Goal: Find contact information: Find specific fact

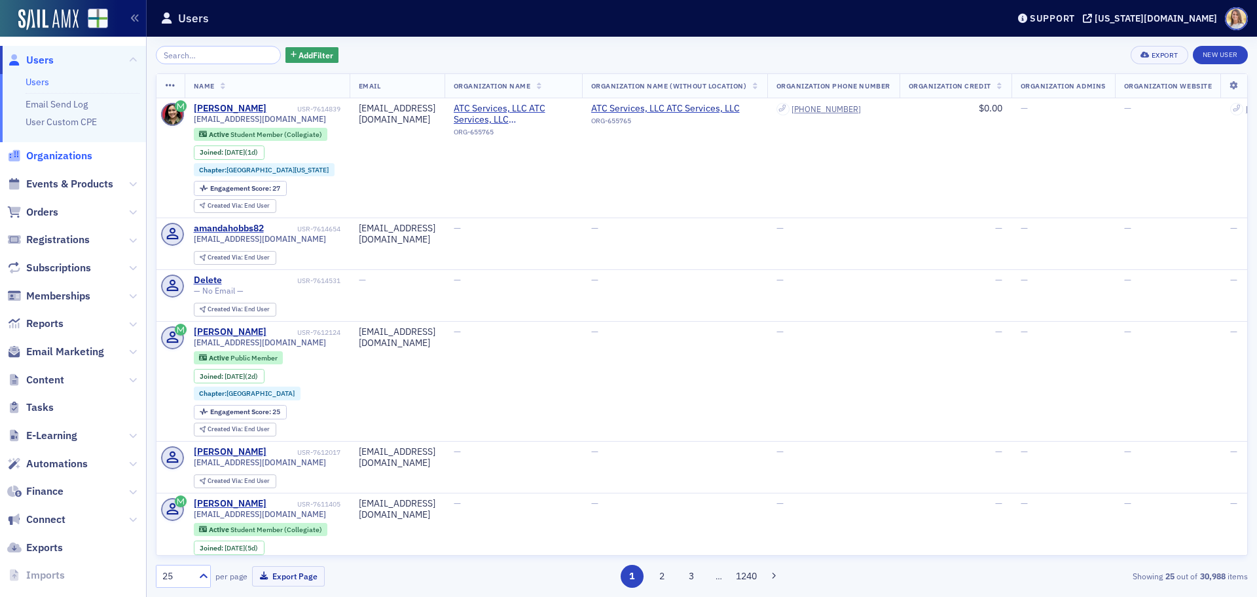
click at [62, 157] on span "Organizations" at bounding box center [59, 156] width 66 height 14
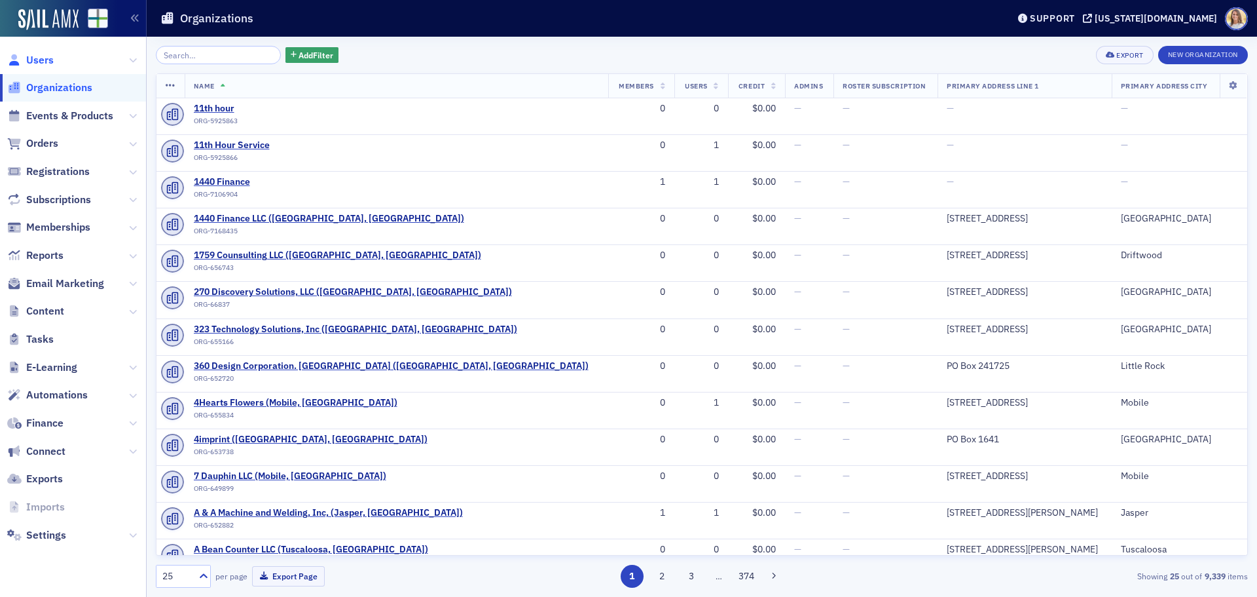
click at [39, 58] on span "Users" at bounding box center [40, 60] width 28 height 14
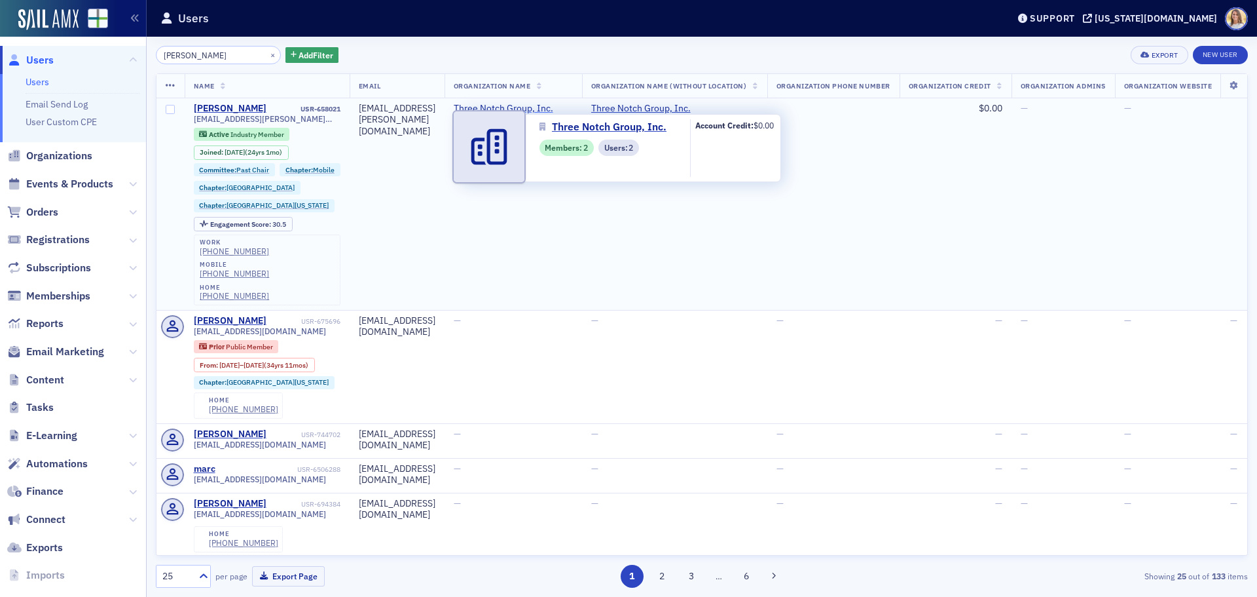
type input "[PERSON_NAME]"
click at [573, 107] on span "Three Notch Group, Inc." at bounding box center [513, 109] width 119 height 12
select select "US"
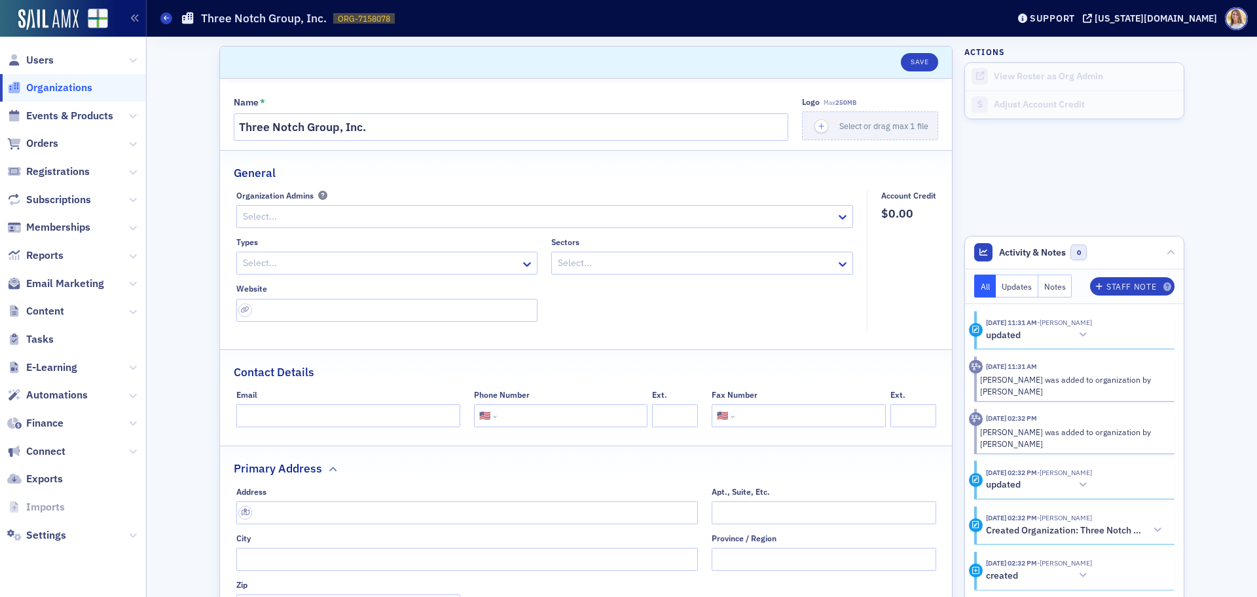
click at [67, 84] on span "Organizations" at bounding box center [59, 88] width 66 height 14
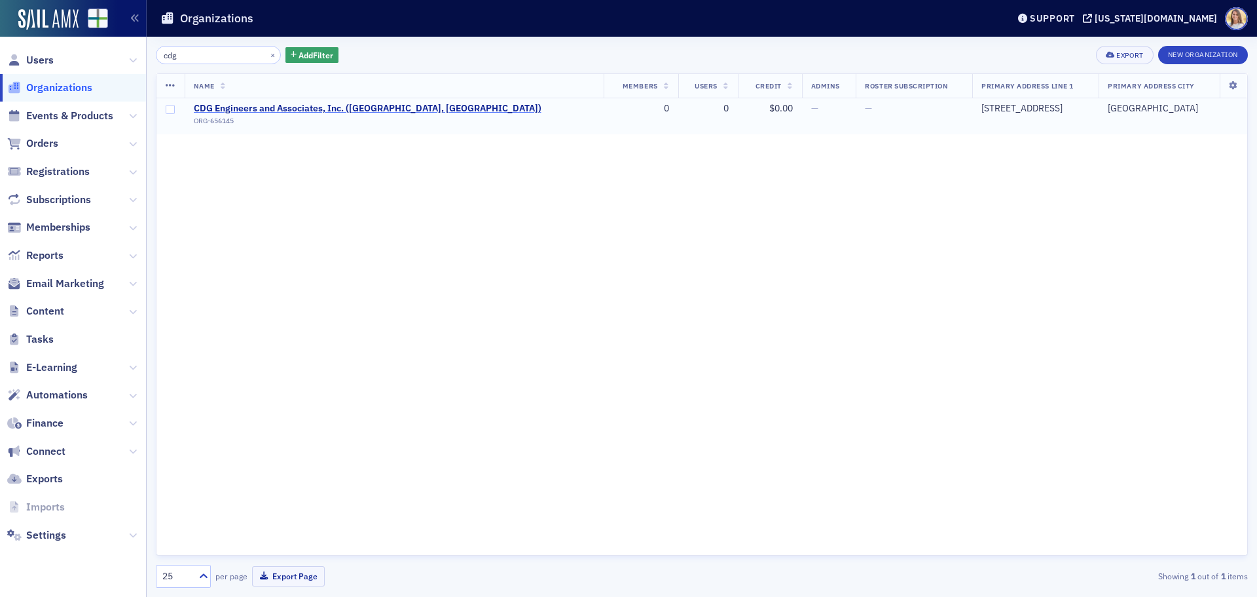
type input "cdg"
click at [290, 110] on span "CDG Engineers and Associates, Inc. ([GEOGRAPHIC_DATA], [GEOGRAPHIC_DATA])" at bounding box center [368, 109] width 348 height 12
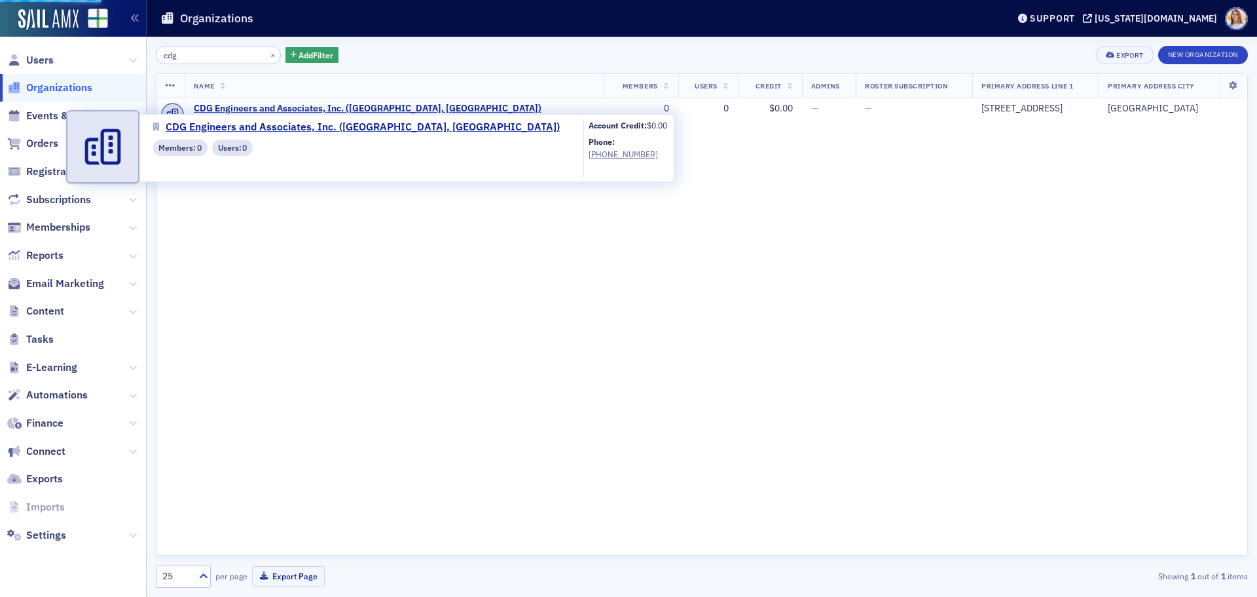
select select "US"
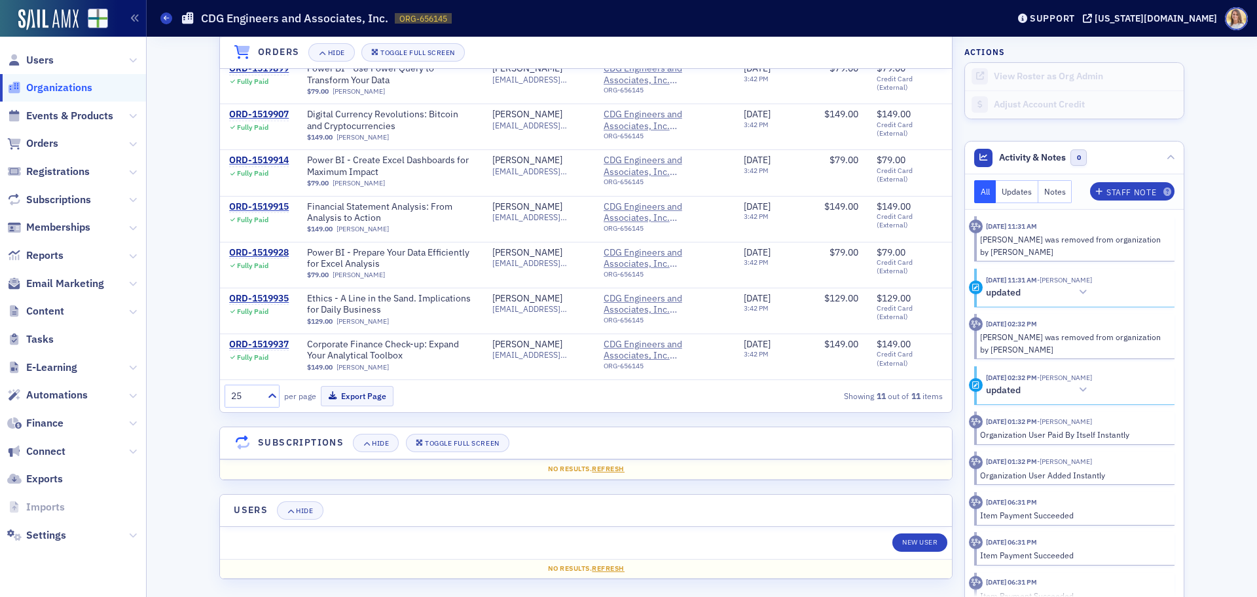
scroll to position [1004, 0]
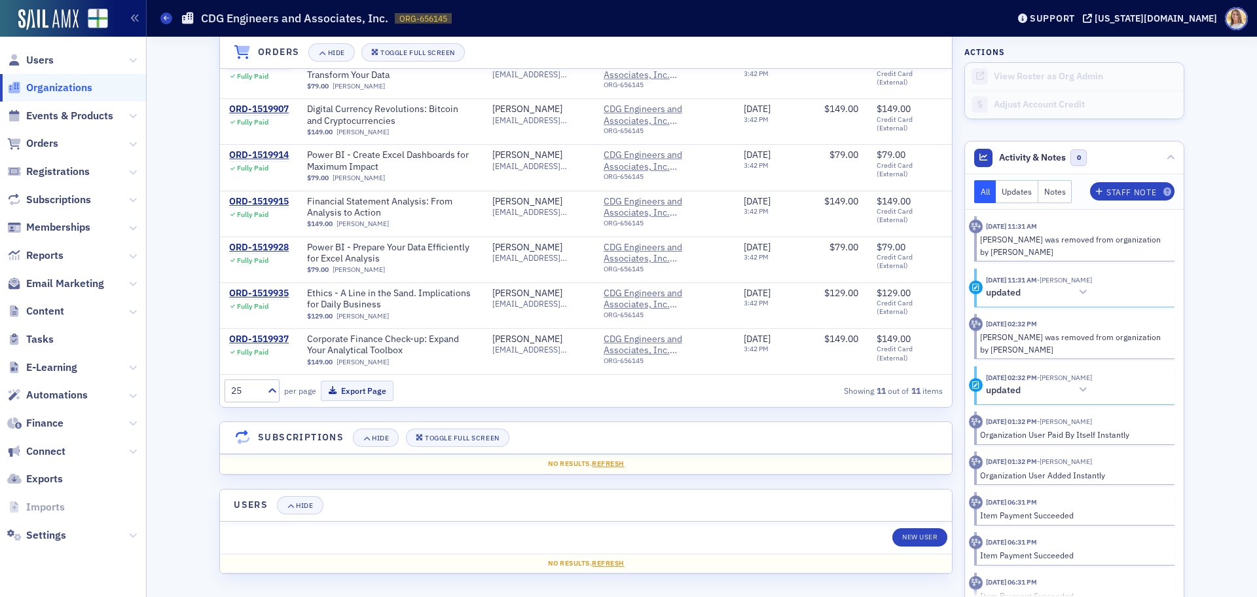
click at [60, 91] on span "Organizations" at bounding box center [59, 88] width 66 height 14
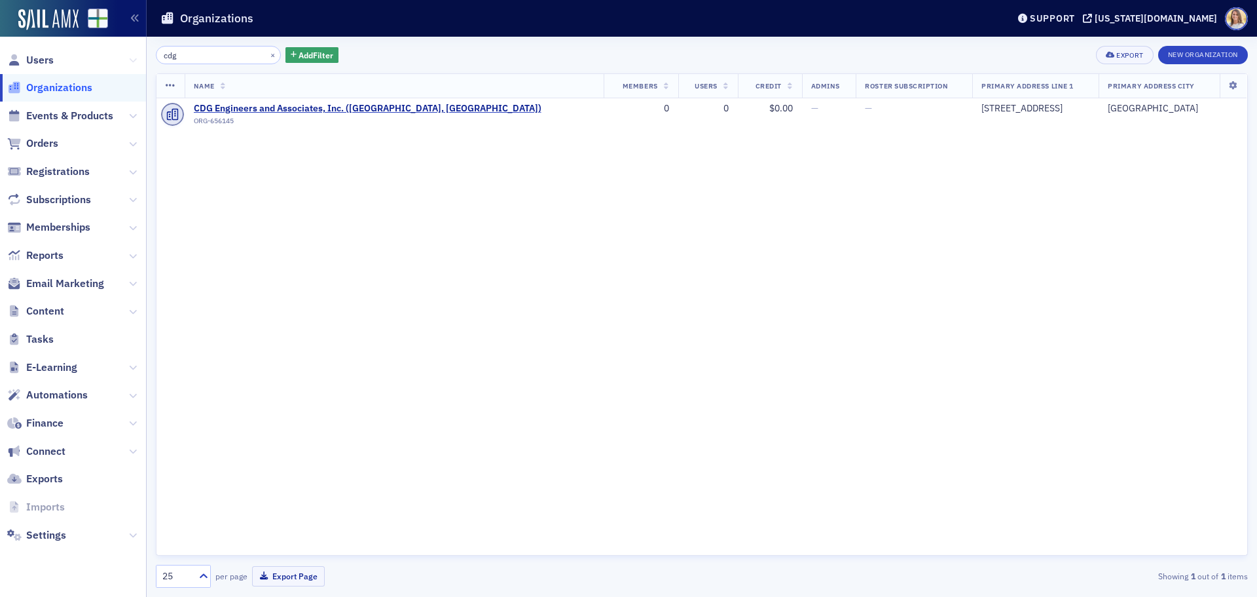
drag, startPoint x: 181, startPoint y: 54, endPoint x: 135, endPoint y: 54, distance: 45.9
click at [135, 54] on div "Users Organizations Events & Products Orders Registrations Subscriptions Member…" at bounding box center [628, 298] width 1257 height 597
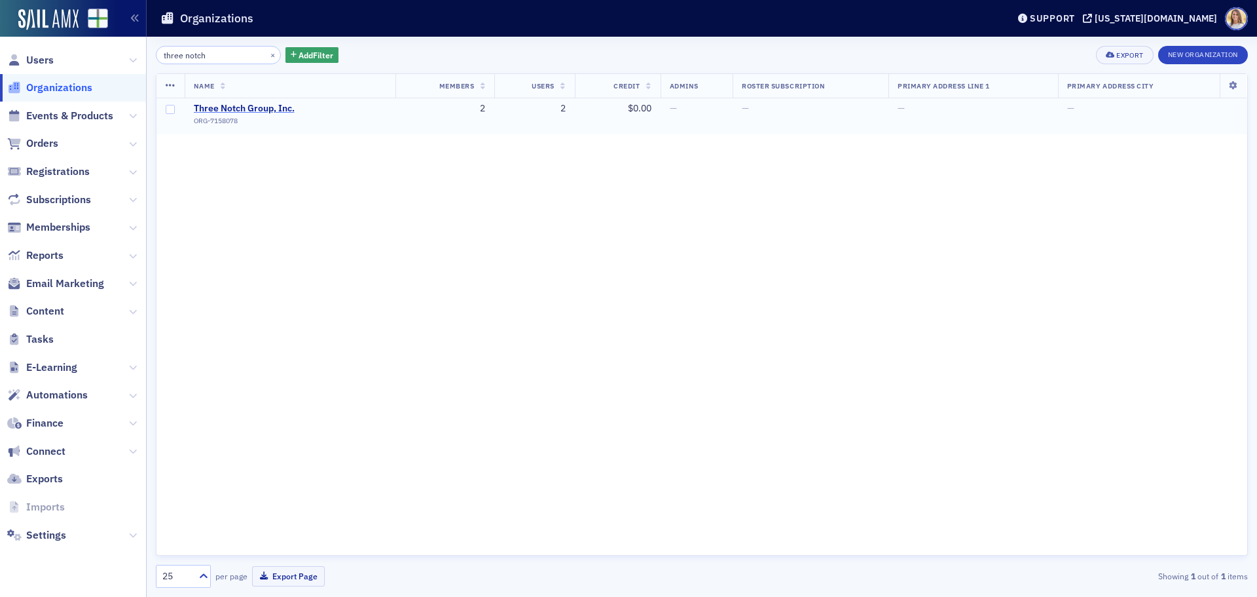
type input "three notch"
click at [286, 105] on span "Three Notch Group, Inc." at bounding box center [253, 109] width 119 height 12
select select "US"
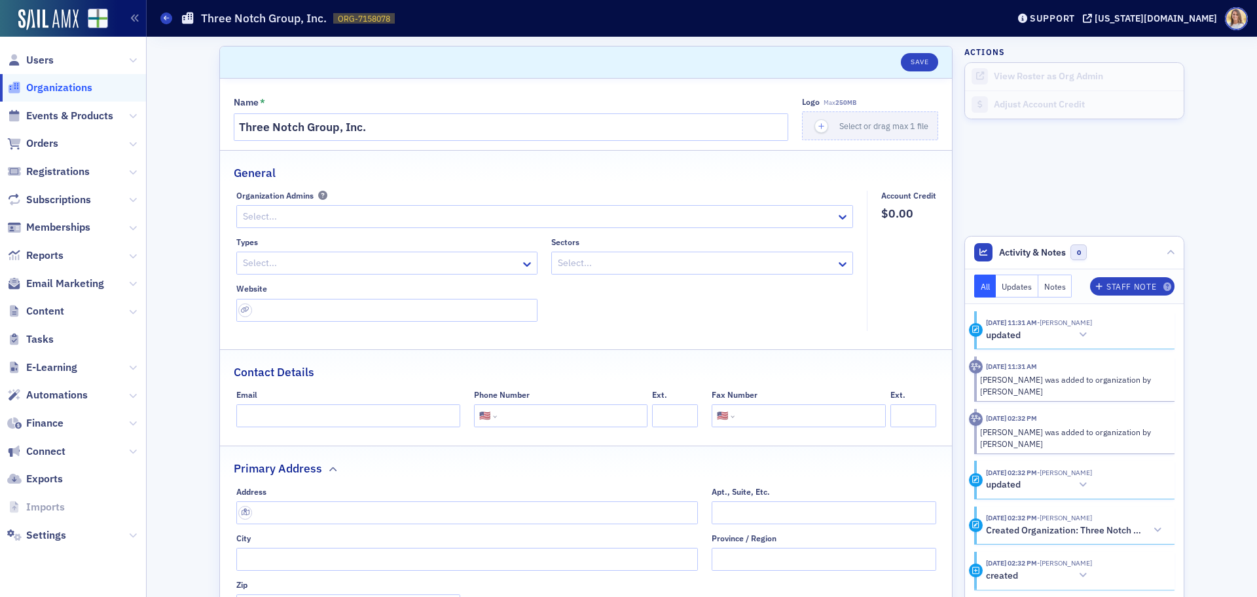
click at [48, 92] on span "Organizations" at bounding box center [59, 88] width 66 height 14
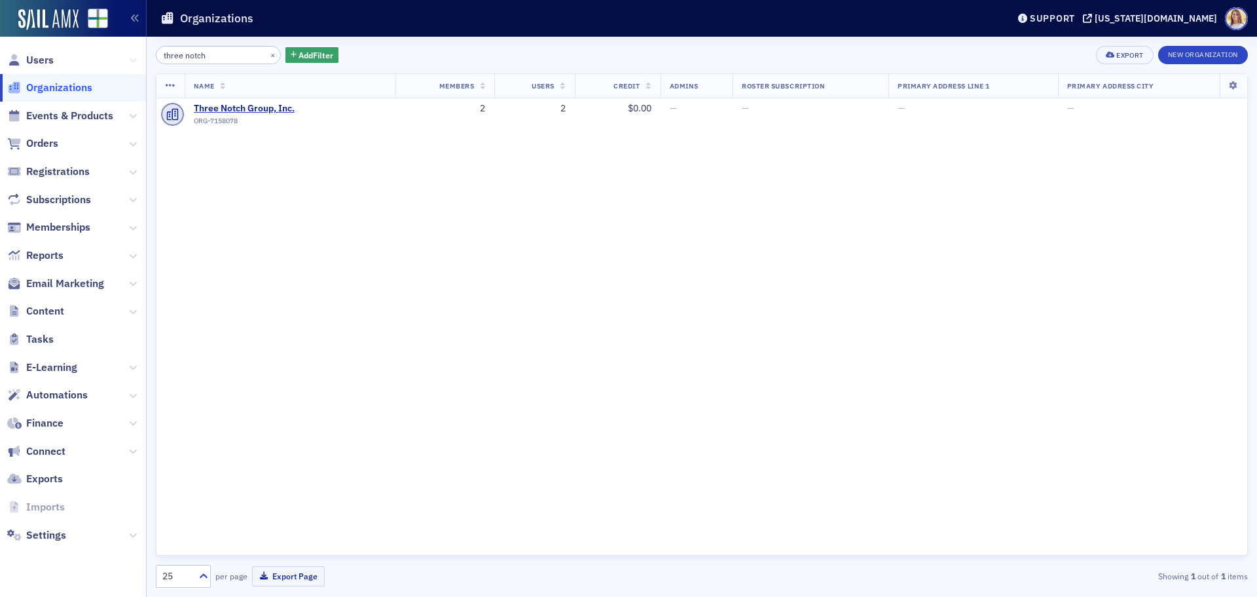
drag, startPoint x: 206, startPoint y: 58, endPoint x: 130, endPoint y: 60, distance: 76.0
click at [130, 60] on div "Users Organizations Events & Products Orders Registrations Subscriptions Member…" at bounding box center [628, 298] width 1257 height 597
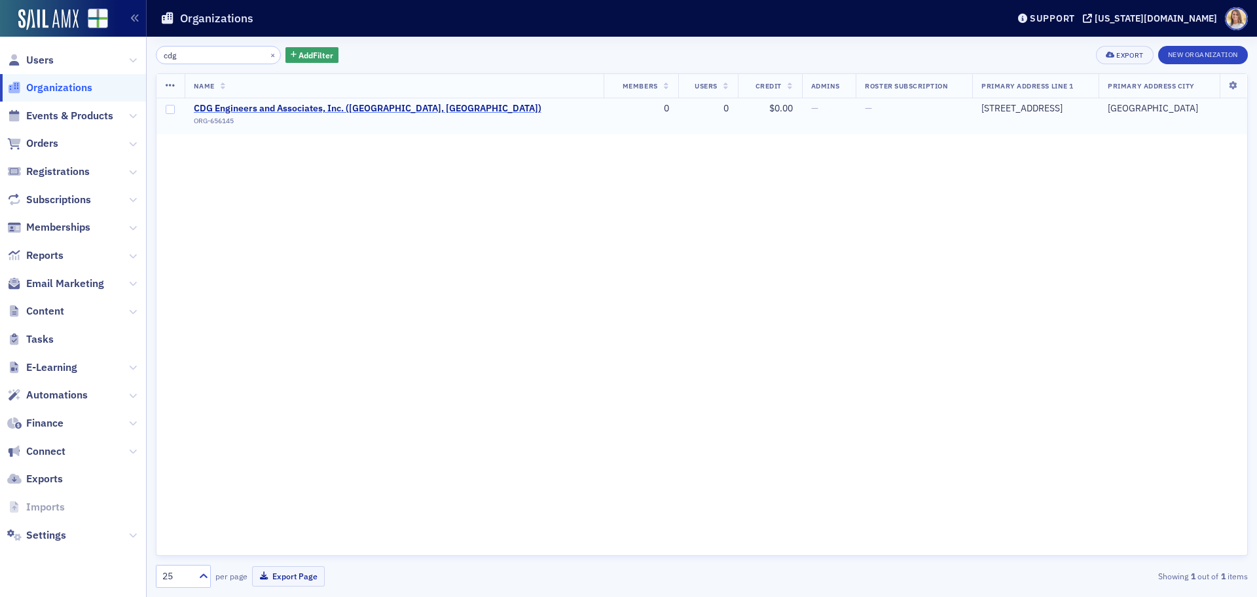
type input "cdg"
click at [282, 107] on span "CDG Engineers and Associates, Inc. ([GEOGRAPHIC_DATA], [GEOGRAPHIC_DATA])" at bounding box center [368, 109] width 348 height 12
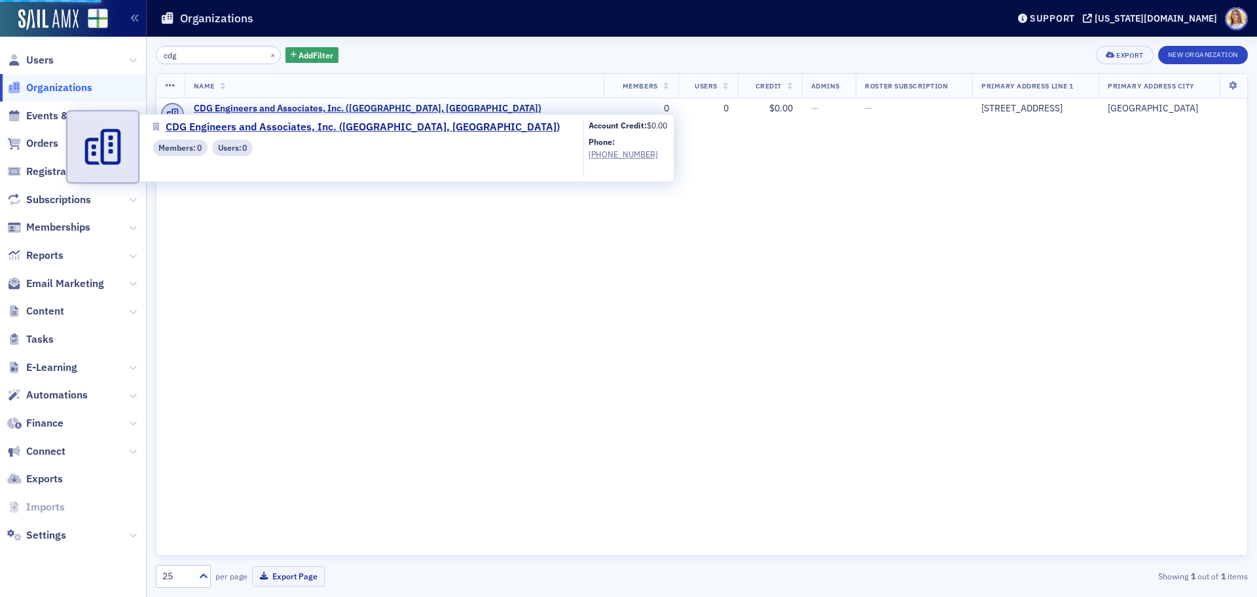
select select "US"
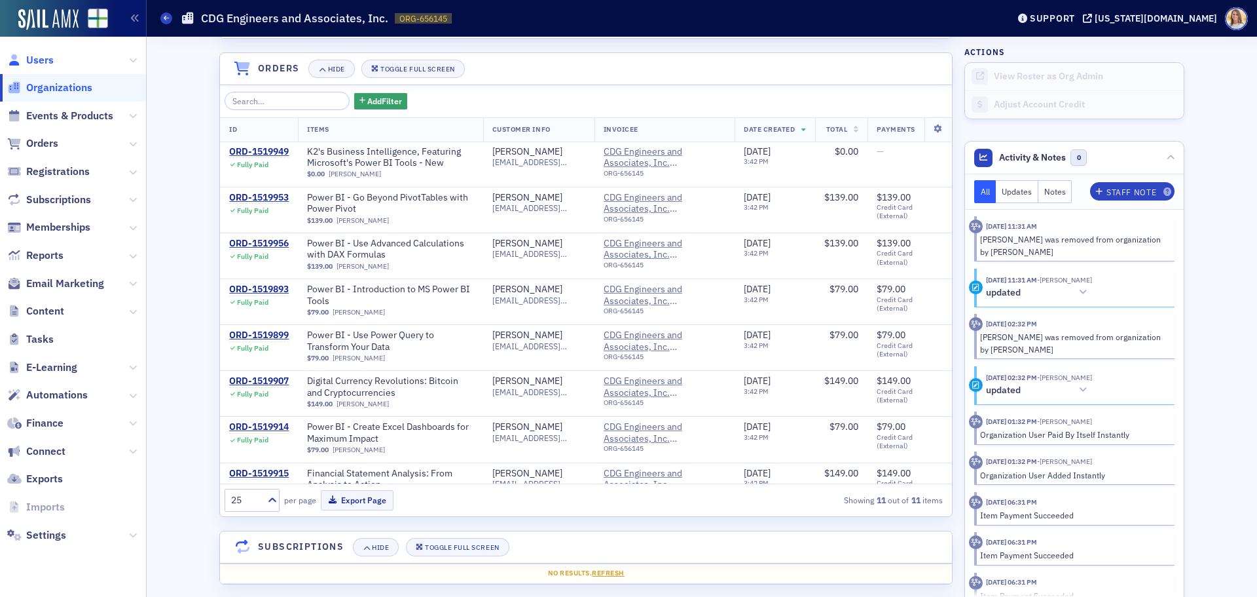
click at [27, 58] on span "Users" at bounding box center [40, 60] width 28 height 14
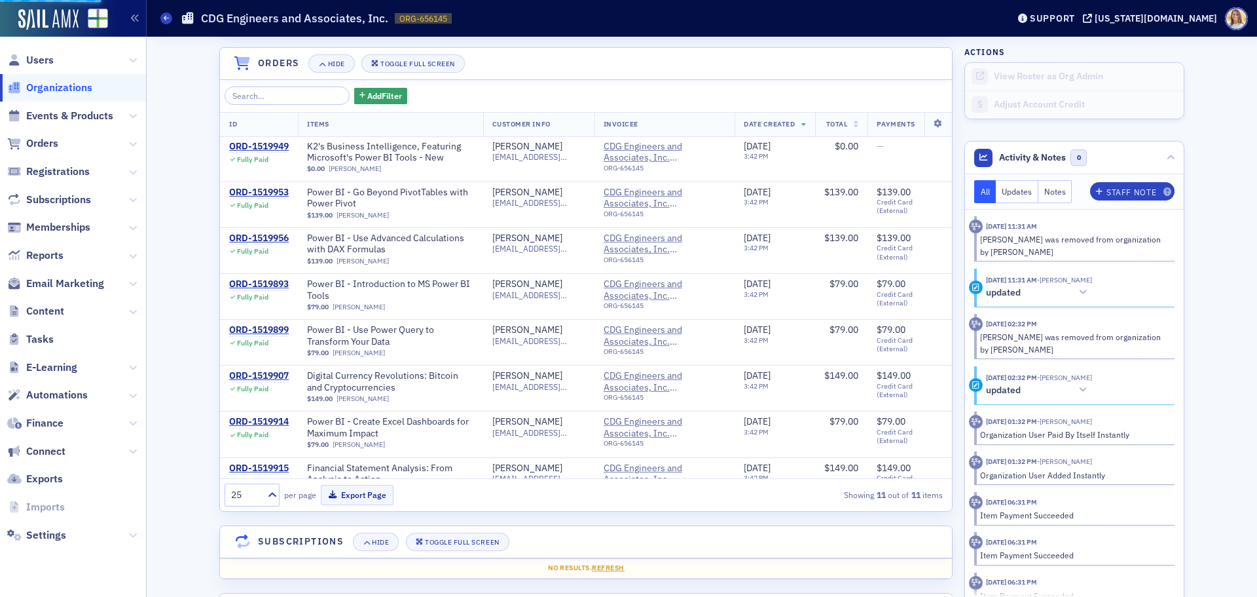
scroll to position [901, 0]
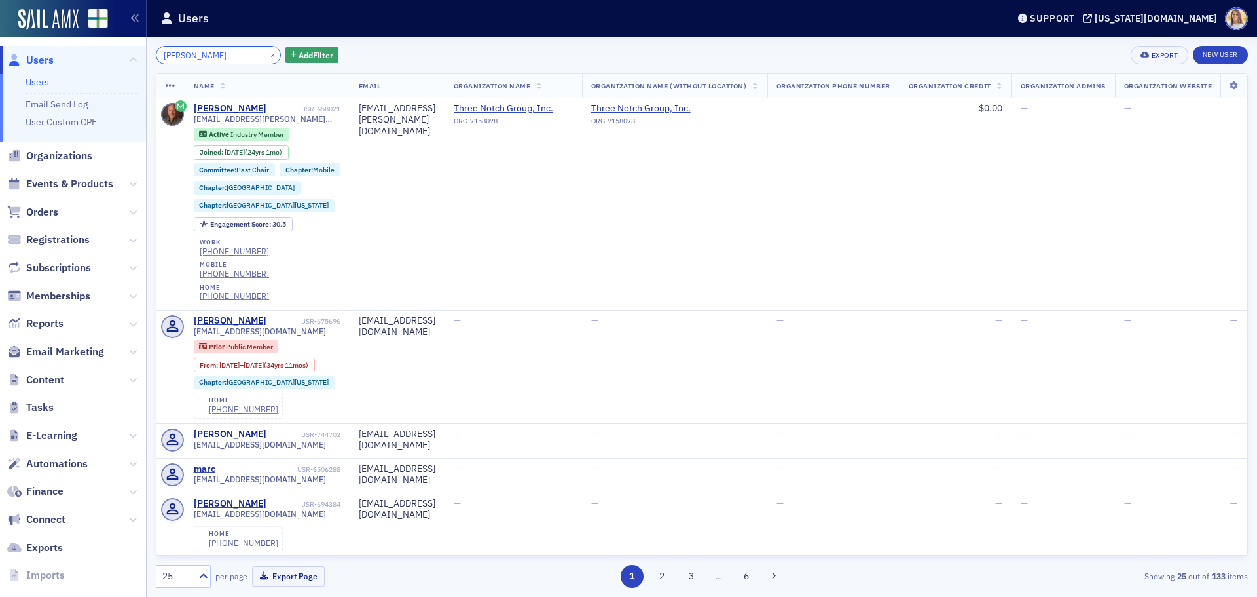
drag, startPoint x: 229, startPoint y: 52, endPoint x: 82, endPoint y: 46, distance: 146.9
click at [82, 46] on div "Users Users Email Send Log User Custom CPE Organizations Events & Products Orde…" at bounding box center [628, 298] width 1257 height 597
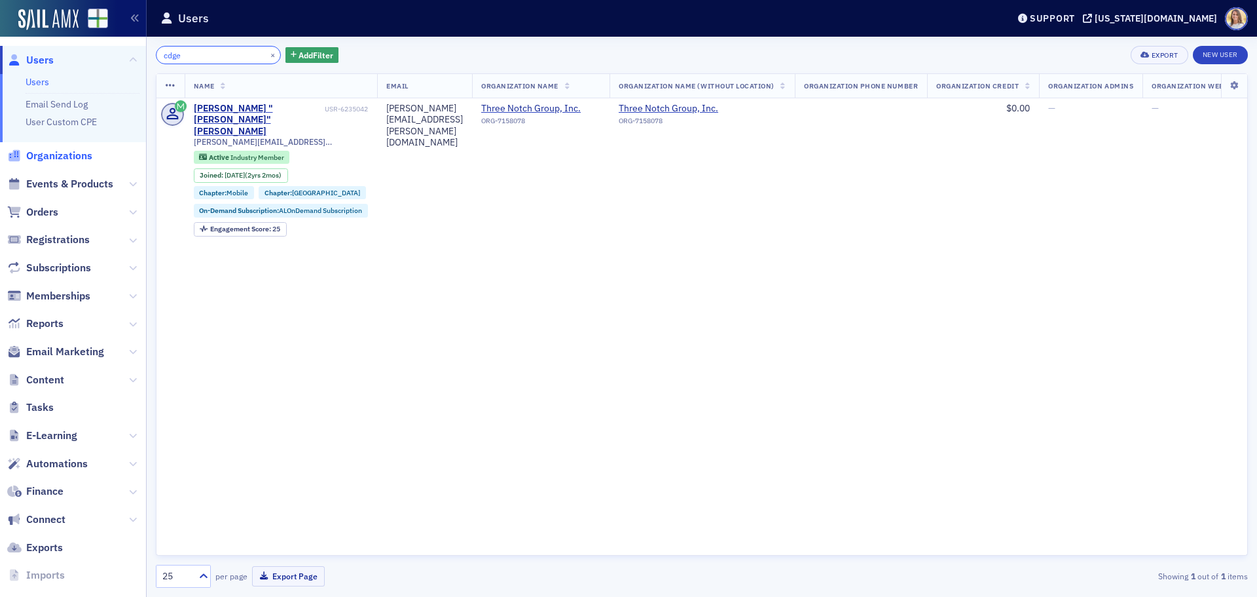
type input "cdge"
click at [50, 153] on span "Organizations" at bounding box center [59, 156] width 66 height 14
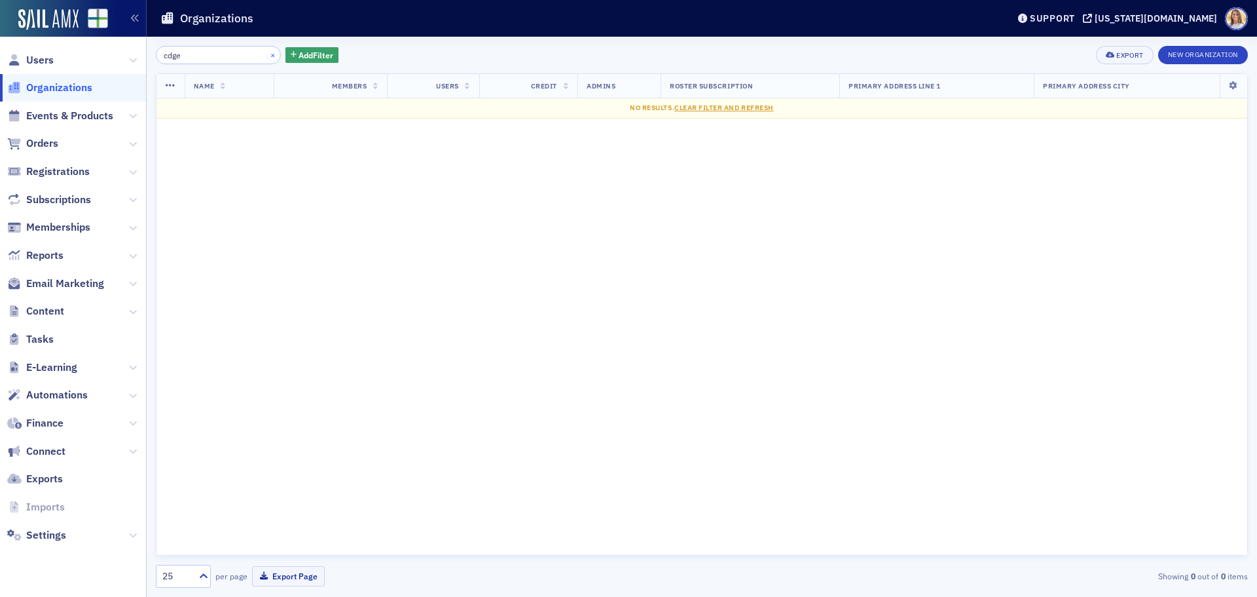
type input "cdge"
click at [267, 55] on button "×" at bounding box center [273, 54] width 12 height 12
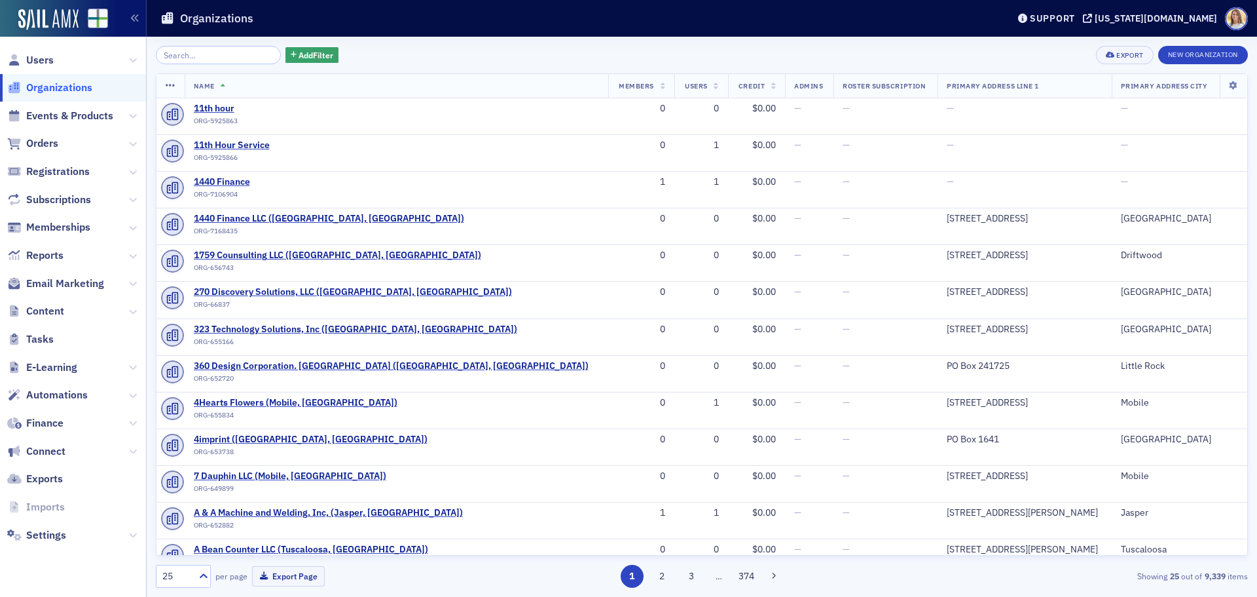
click at [78, 87] on span "Organizations" at bounding box center [59, 88] width 66 height 14
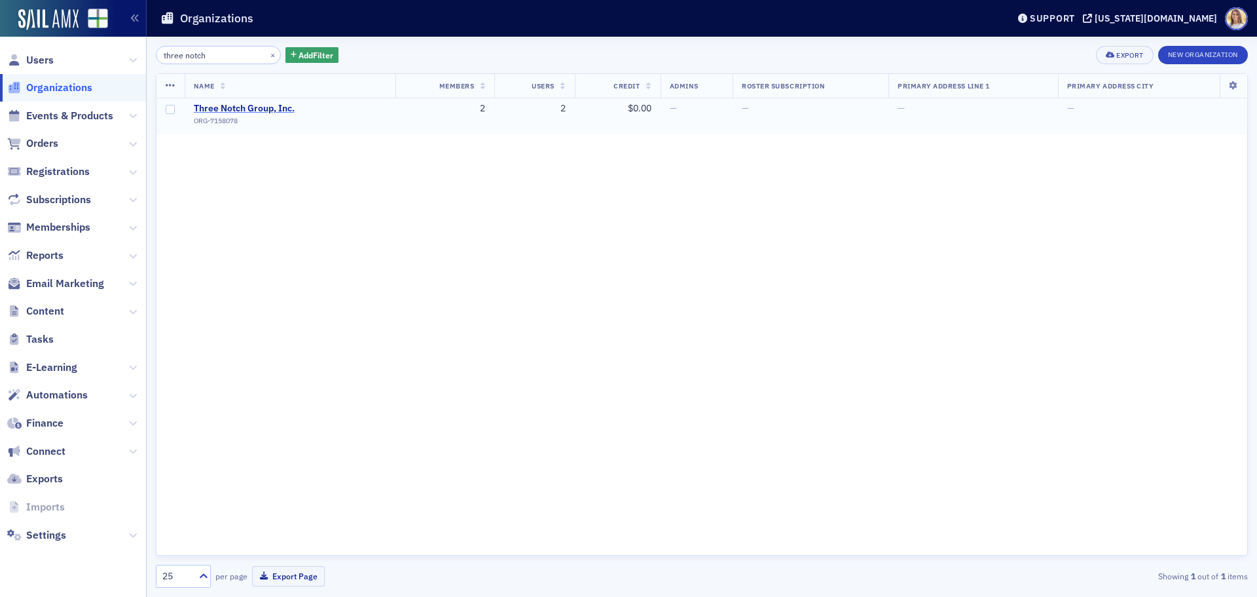
type input "three notch"
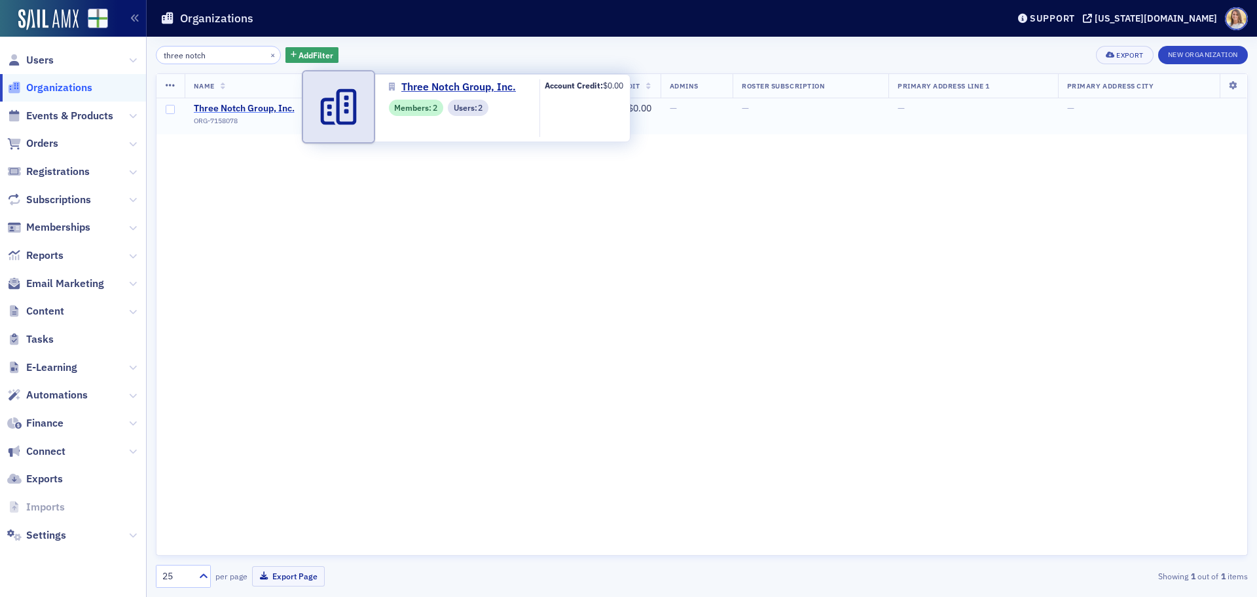
click at [266, 108] on span "Three Notch Group, Inc." at bounding box center [253, 109] width 119 height 12
select select "US"
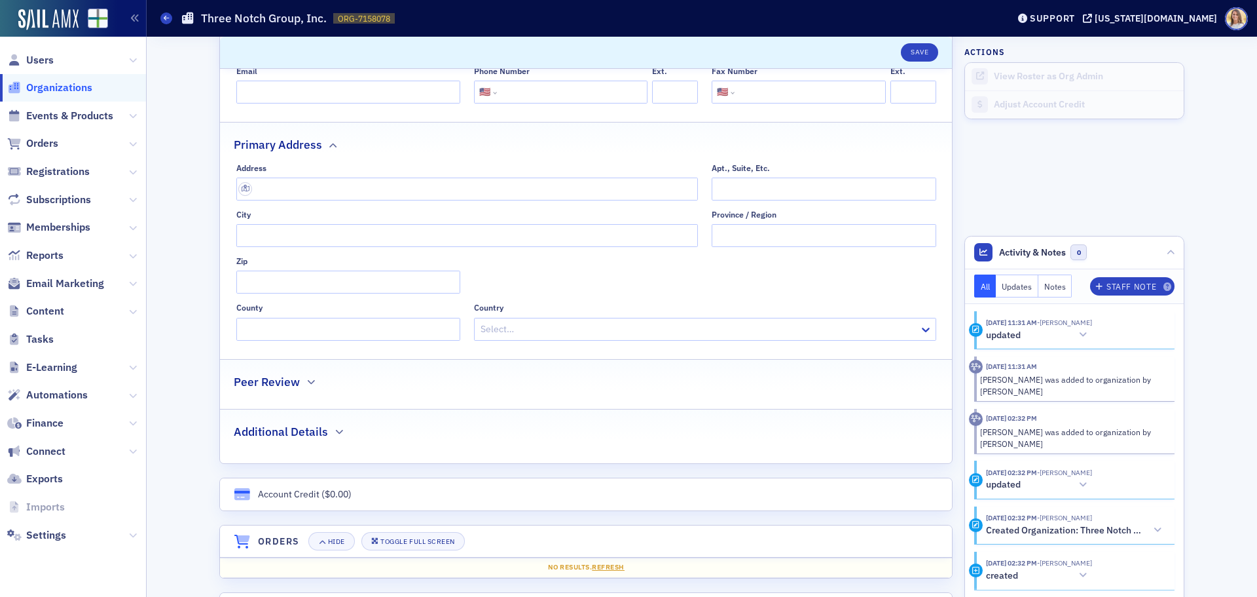
scroll to position [65, 0]
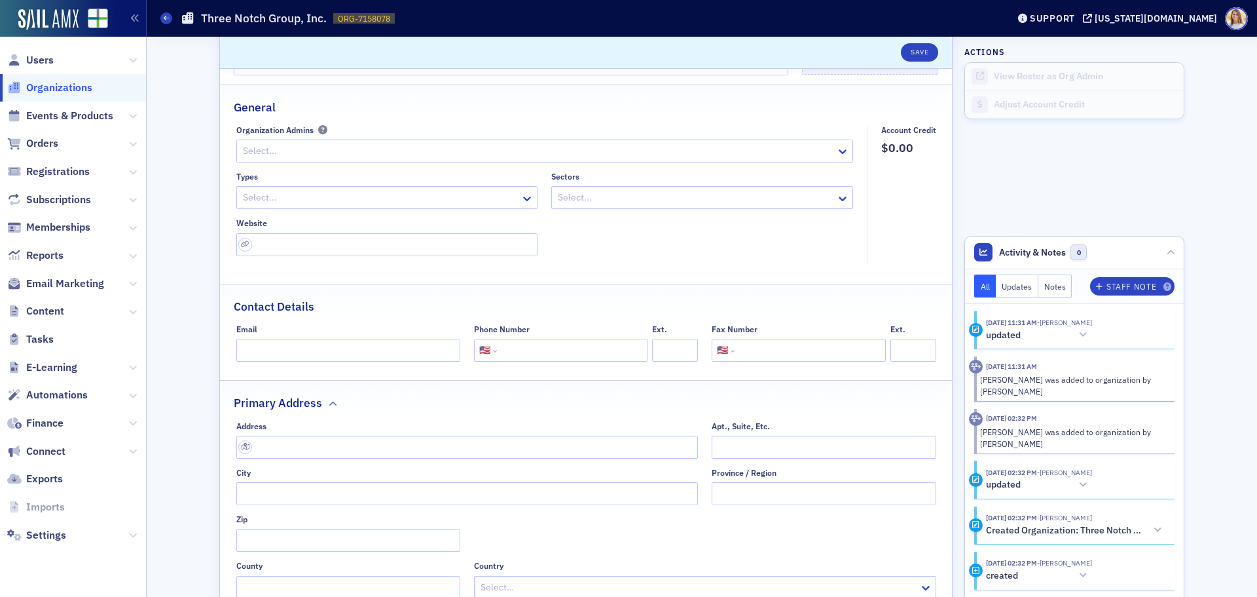
click at [56, 94] on span "Organizations" at bounding box center [59, 88] width 66 height 14
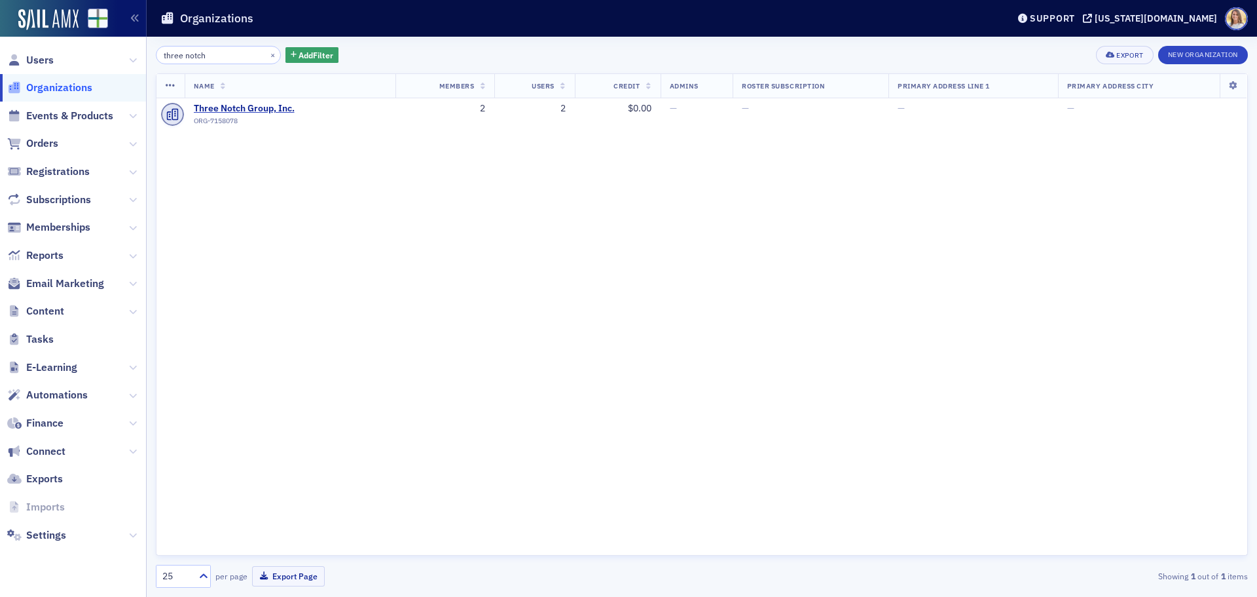
drag, startPoint x: 222, startPoint y: 52, endPoint x: 138, endPoint y: 53, distance: 84.5
click at [138, 53] on div "Users Organizations Events & Products Orders Registrations Subscriptions Member…" at bounding box center [628, 298] width 1257 height 597
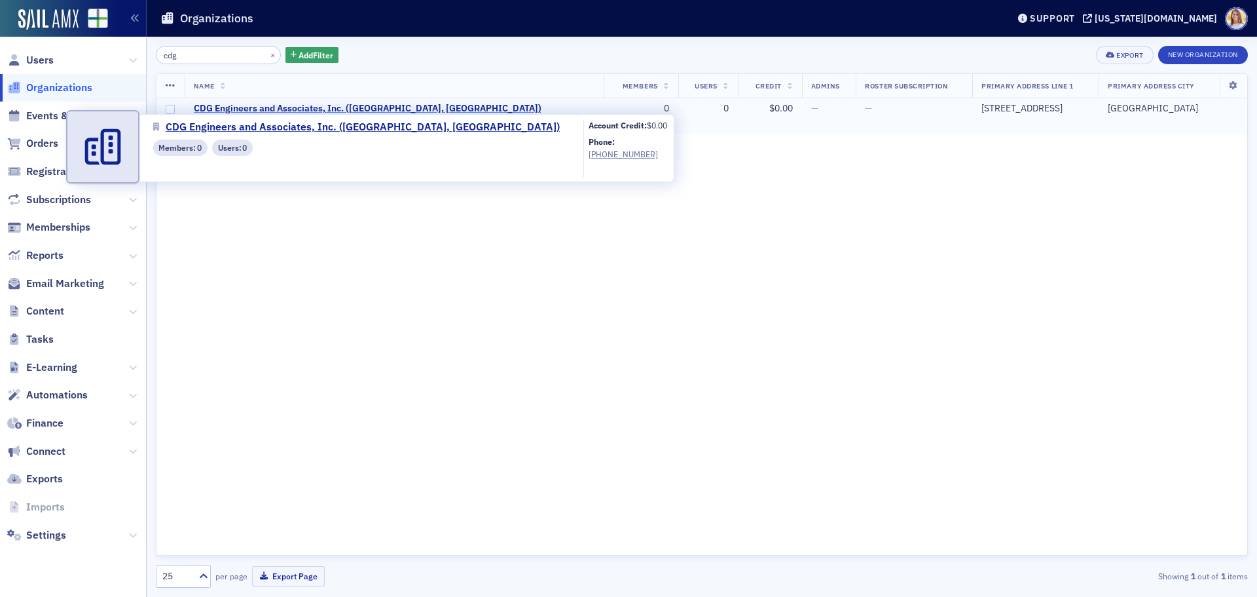
type input "cdg"
click at [346, 105] on span "CDG Engineers and Associates, Inc. ([GEOGRAPHIC_DATA], [GEOGRAPHIC_DATA])" at bounding box center [368, 109] width 348 height 12
select select "US"
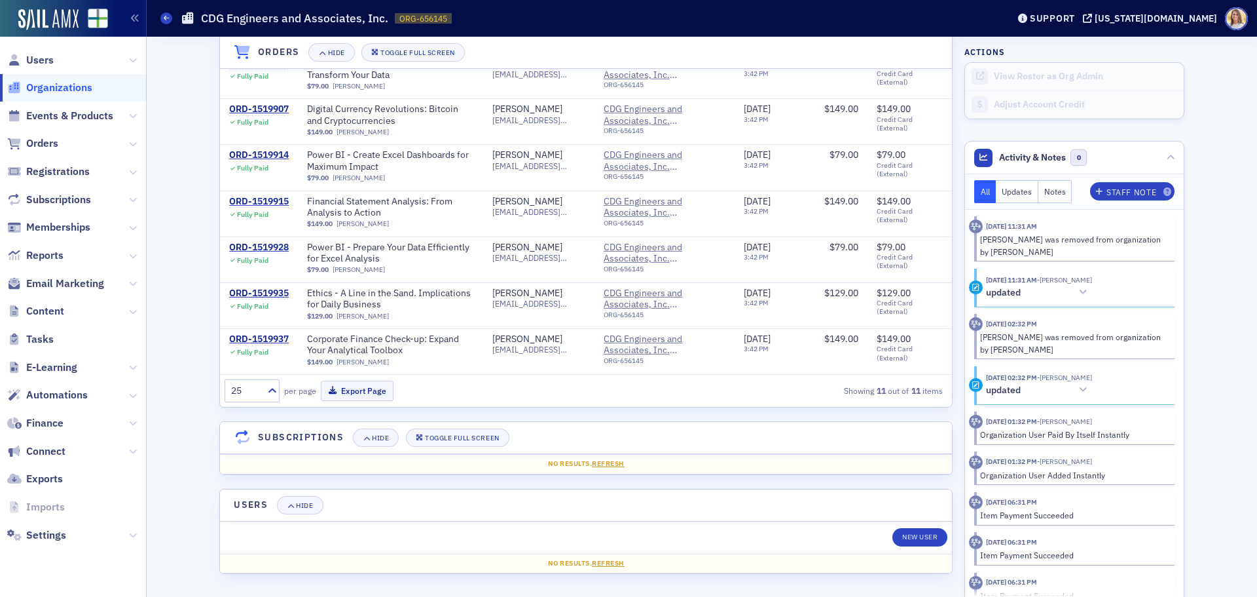
scroll to position [172, 0]
click at [48, 60] on span "Users" at bounding box center [40, 60] width 28 height 14
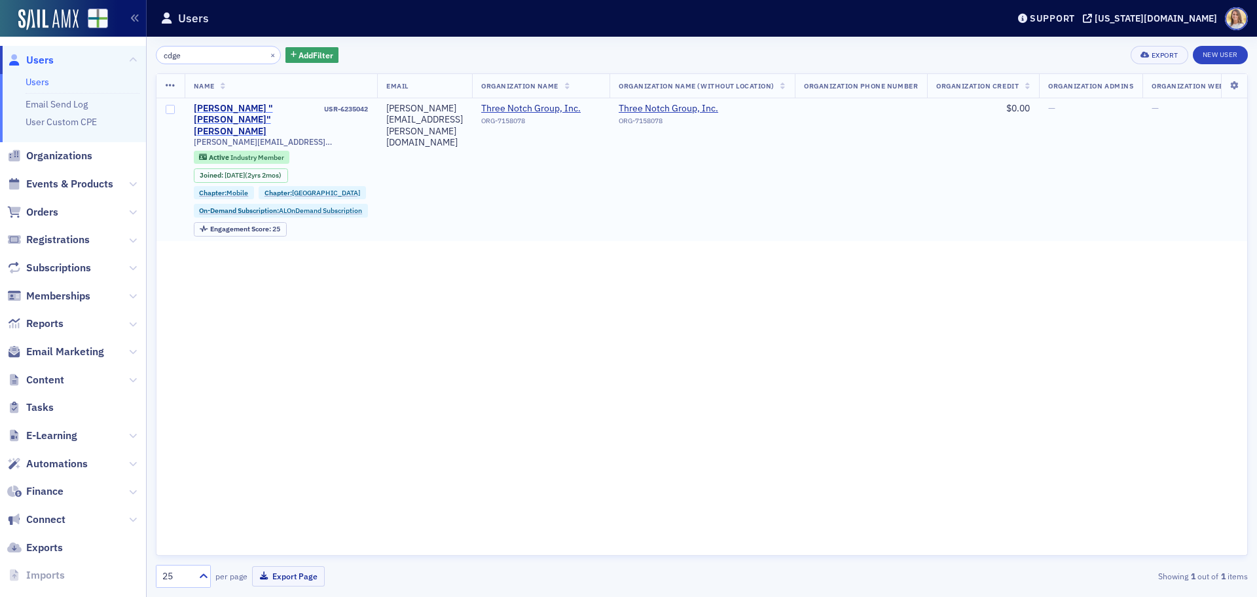
click at [279, 113] on div "[PERSON_NAME] "[PERSON_NAME]" [PERSON_NAME]" at bounding box center [258, 120] width 128 height 35
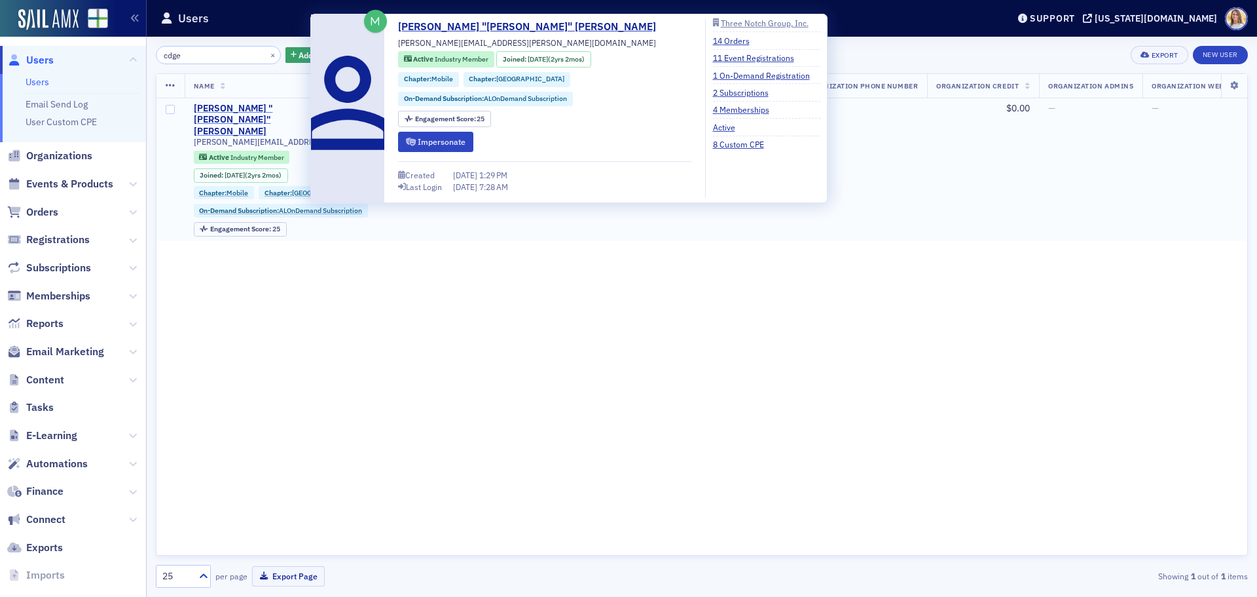
click at [279, 113] on div "[PERSON_NAME] "[PERSON_NAME]" [PERSON_NAME]" at bounding box center [258, 120] width 128 height 35
click at [280, 137] on span "[PERSON_NAME][EMAIL_ADDRESS][PERSON_NAME][DOMAIN_NAME]" at bounding box center [281, 142] width 175 height 10
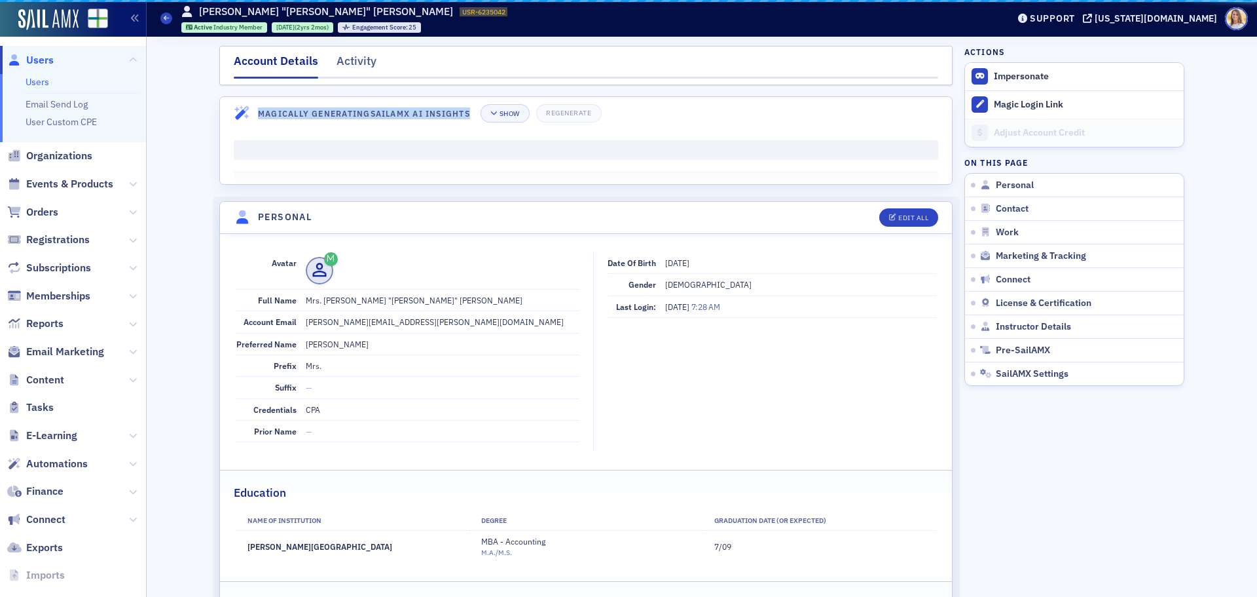
click at [280, 120] on div "Magically Generating SailAMX AI Insights Show Regenerate" at bounding box center [430, 113] width 344 height 18
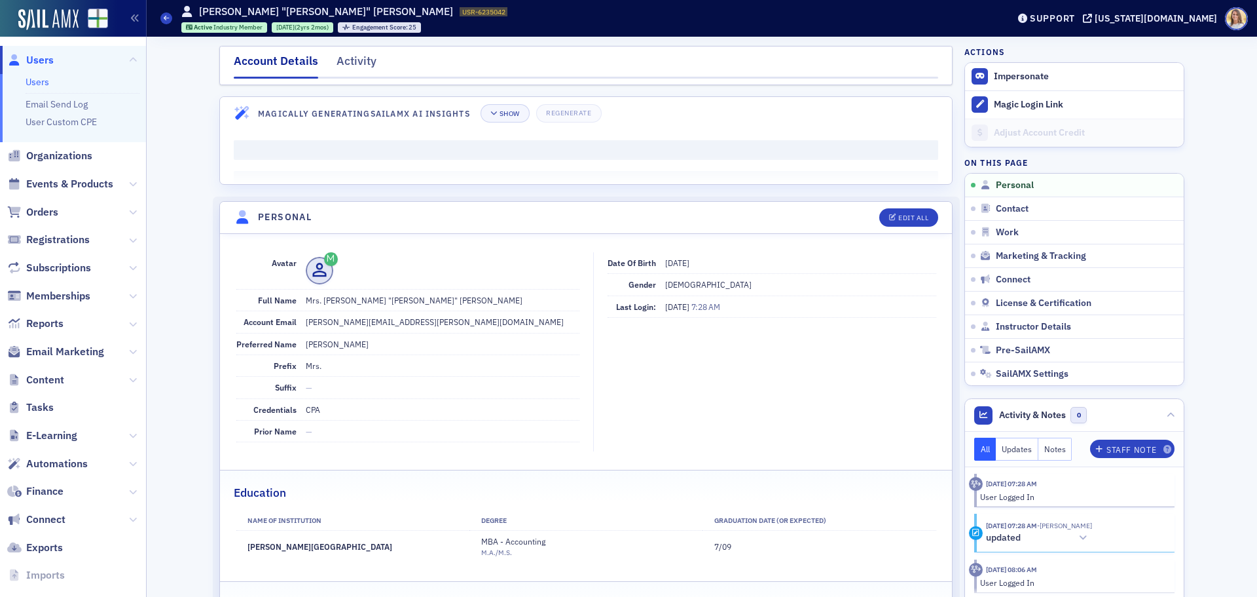
click at [340, 318] on dd "[PERSON_NAME][EMAIL_ADDRESS][PERSON_NAME][DOMAIN_NAME]" at bounding box center [443, 321] width 274 height 21
copy dd "[PERSON_NAME][EMAIL_ADDRESS][PERSON_NAME][DOMAIN_NAME]"
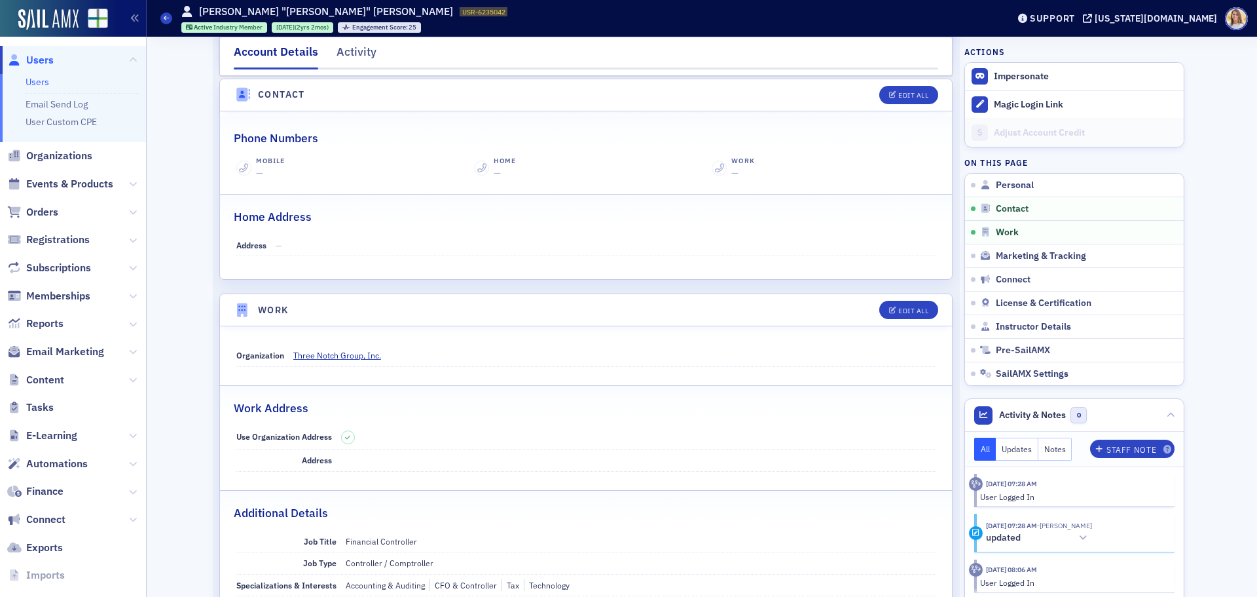
scroll to position [655, 0]
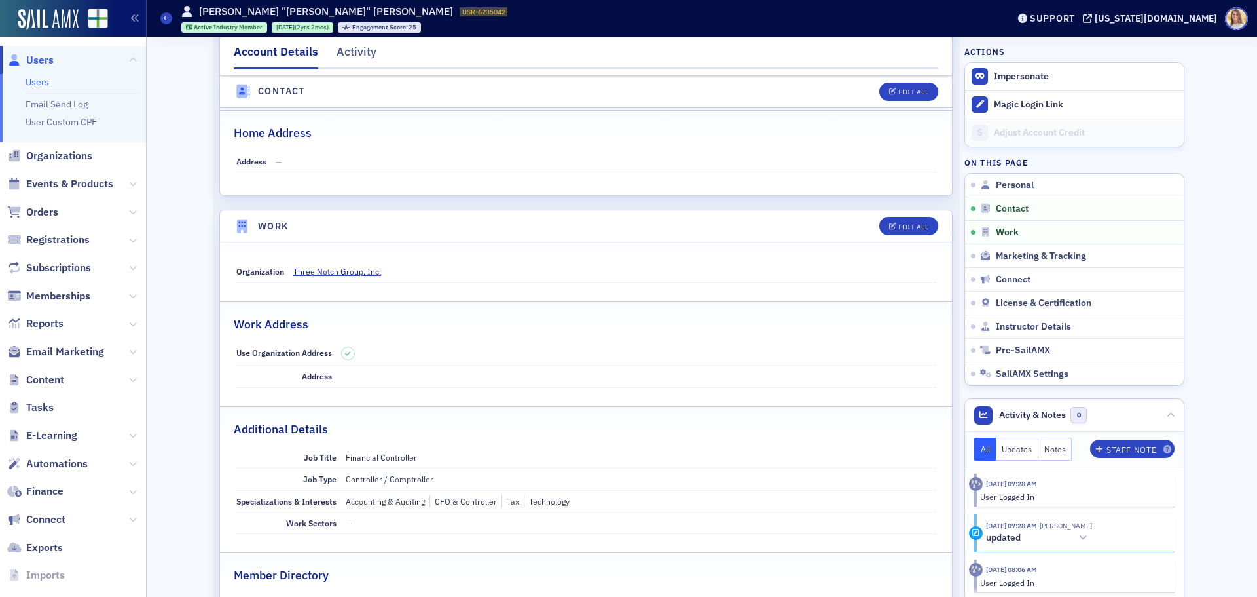
click at [43, 59] on span "Users" at bounding box center [40, 60] width 28 height 14
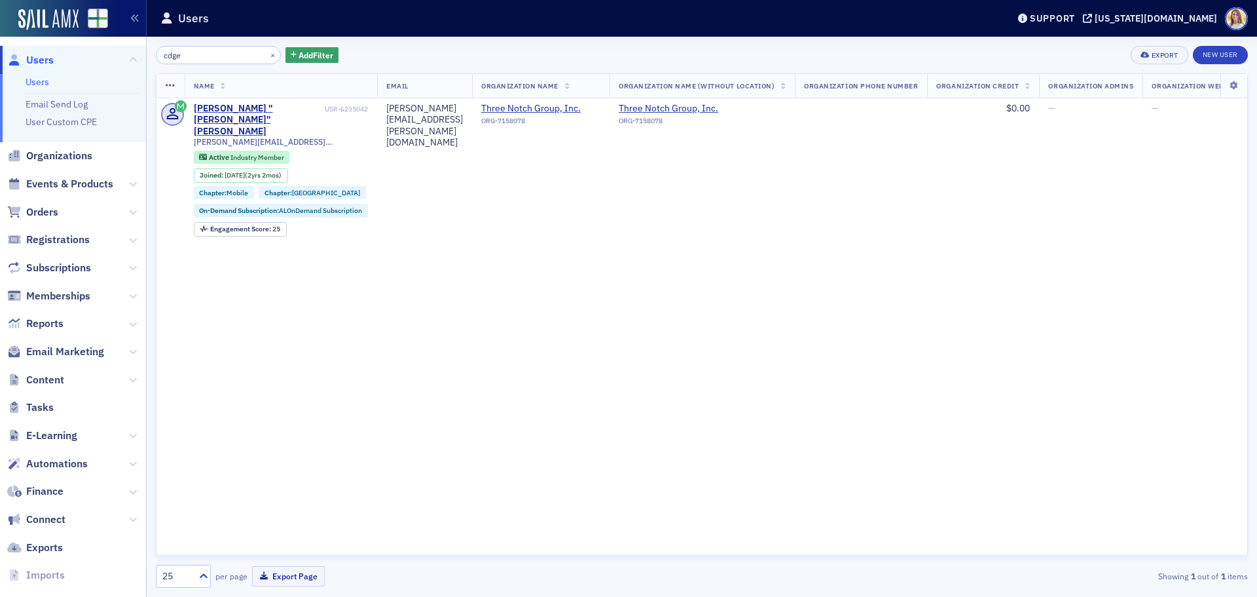
drag, startPoint x: 188, startPoint y: 57, endPoint x: 135, endPoint y: 49, distance: 53.6
click at [135, 49] on div "Users Users Email Send Log User Custom CPE Organizations Events & Products Orde…" at bounding box center [628, 298] width 1257 height 597
click at [267, 54] on button "×" at bounding box center [273, 54] width 12 height 12
